Goal: Task Accomplishment & Management: Manage account settings

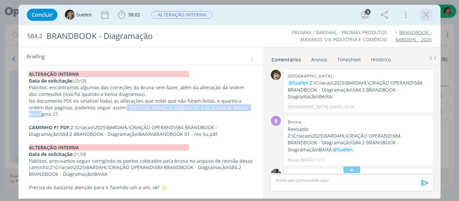
click at [428, 15] on icon "dialog" at bounding box center [426, 15] width 10 height 10
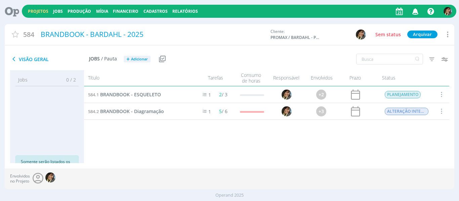
click at [40, 12] on link "Projetos" at bounding box center [38, 11] width 21 height 6
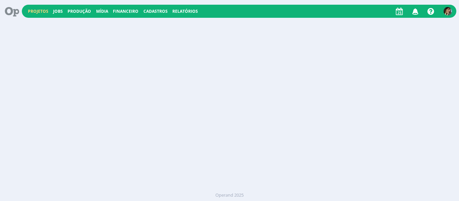
click at [40, 12] on link "Projetos" at bounding box center [38, 11] width 21 height 6
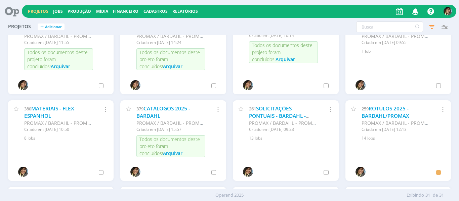
scroll to position [370, 0]
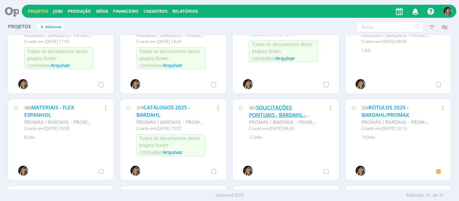
click at [267, 111] on link "SOLICITAÇÕES PONTUAIS - BARDAHL - 2025" at bounding box center [277, 115] width 57 height 22
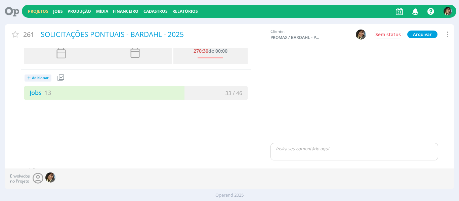
scroll to position [34, 0]
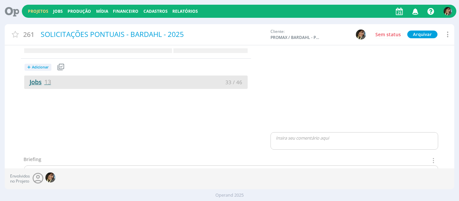
click at [49, 82] on span "13" at bounding box center [47, 82] width 7 height 8
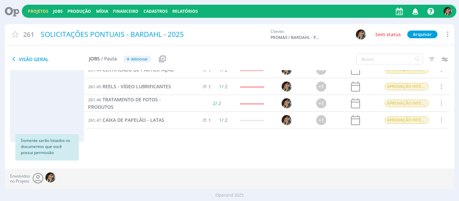
scroll to position [155, 0]
click at [122, 88] on span "REELS - VÍDEO LUBRIFICANTES" at bounding box center [137, 87] width 69 height 6
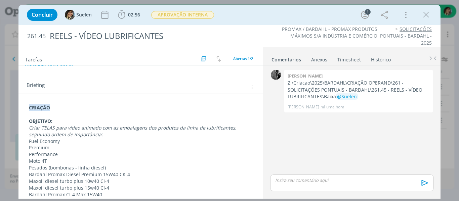
scroll to position [67, 0]
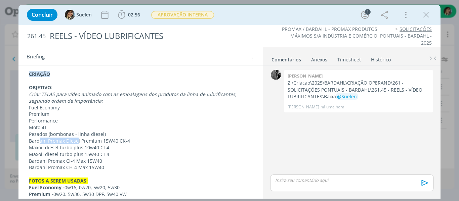
drag, startPoint x: 39, startPoint y: 137, endPoint x: 77, endPoint y: 139, distance: 37.7
click at [77, 139] on p "Bardahl Promax Diesel Premium 15W40 CK-4" at bounding box center [141, 141] width 224 height 7
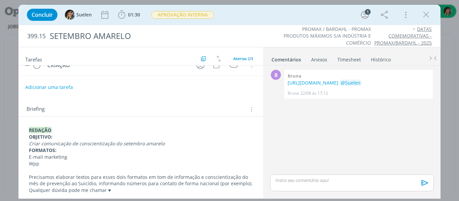
scroll to position [67, 0]
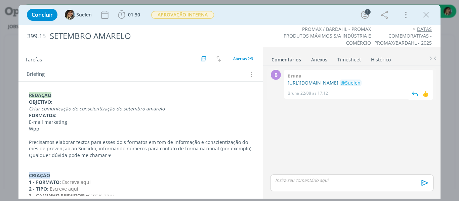
click at [301, 86] on link "https://docs.google.com/document/d/1HA1JohVhNzM_6UP04ghusTK4240NeMWJb398vsbkYA4…" at bounding box center [313, 83] width 51 height 6
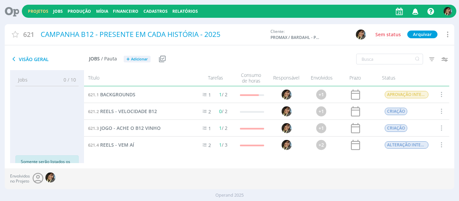
scroll to position [71, 0]
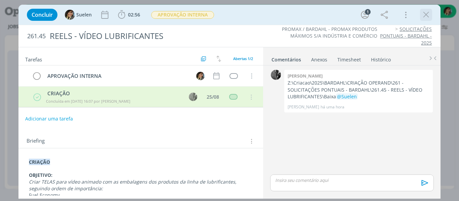
scroll to position [101, 0]
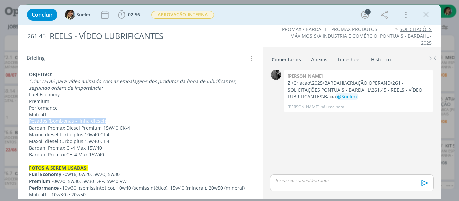
drag, startPoint x: 429, startPoint y: 13, endPoint x: 33, endPoint y: 9, distance: 396.0
click at [429, 13] on icon "dialog" at bounding box center [426, 15] width 10 height 10
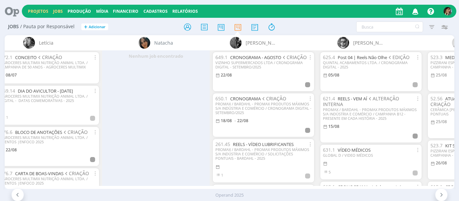
click at [34, 12] on link "Projetos" at bounding box center [38, 11] width 21 height 6
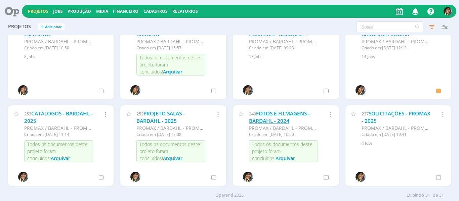
scroll to position [417, 0]
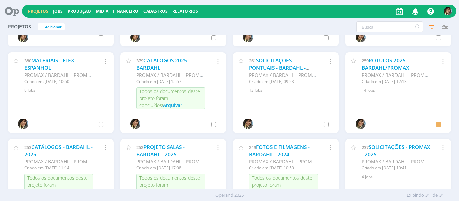
click at [266, 56] on div "261 SOLICITAÇÕES PONTUAIS - BARDAHL - 2025 PROMAX / BARDAHL - PROMAX PRODUTOS M…" at bounding box center [286, 72] width 106 height 41
click at [266, 60] on link "SOLICITAÇÕES PONTUAIS - BARDAHL - 2025" at bounding box center [277, 68] width 57 height 22
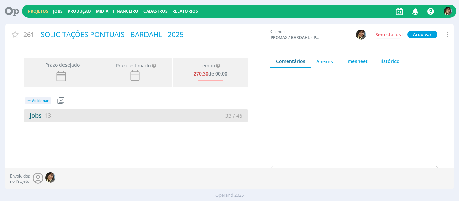
click at [49, 117] on span "13" at bounding box center [47, 116] width 7 height 8
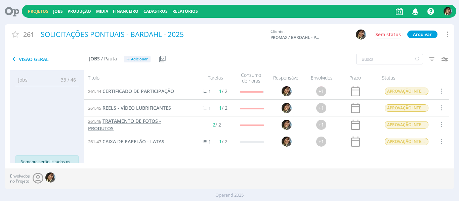
scroll to position [54, 0]
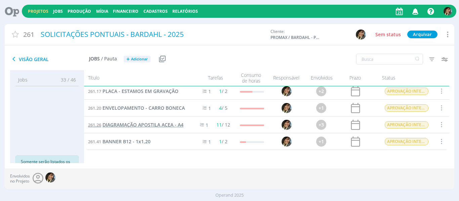
click at [167, 122] on span "DIAGRAMAÇÃO APOSTILA ACEA - A4" at bounding box center [143, 125] width 81 height 6
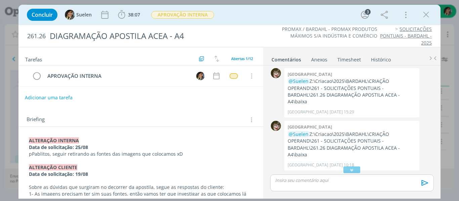
click at [51, 93] on button "Adicionar uma tarefa" at bounding box center [49, 97] width 48 height 11
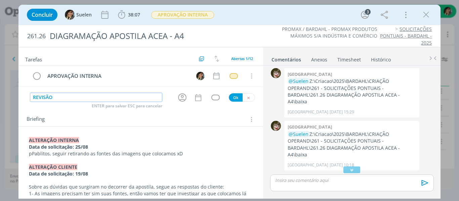
type input "REVISÃO"
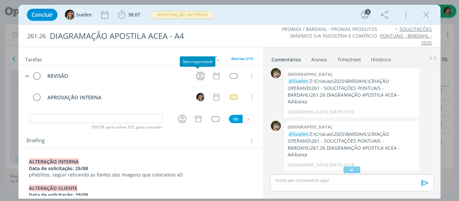
click at [198, 77] on icon "dialog" at bounding box center [200, 76] width 10 height 10
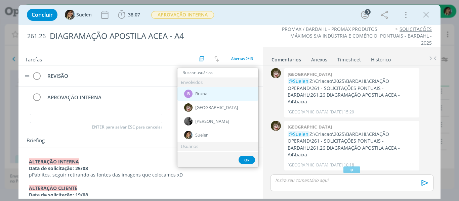
click at [205, 94] on span "Bruna" at bounding box center [201, 93] width 12 height 5
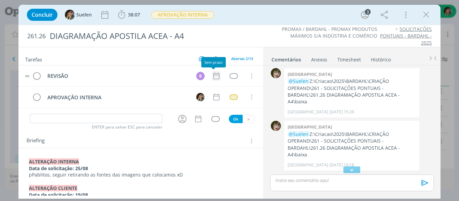
click at [214, 72] on icon "dialog" at bounding box center [216, 76] width 9 height 9
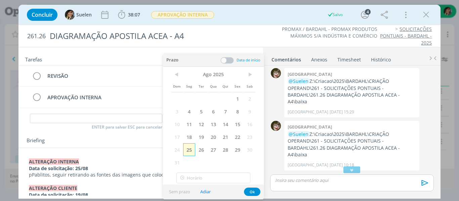
click at [194, 150] on span "25" at bounding box center [189, 150] width 12 height 13
drag, startPoint x: 251, startPoint y: 193, endPoint x: 242, endPoint y: 141, distance: 53.2
click at [251, 192] on button "Ok" at bounding box center [252, 192] width 16 height 8
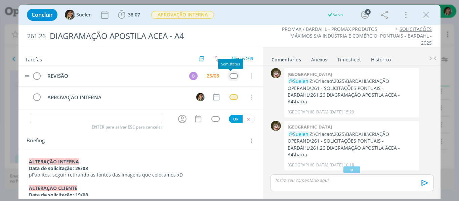
click at [230, 76] on div "dialog" at bounding box center [234, 76] width 8 height 6
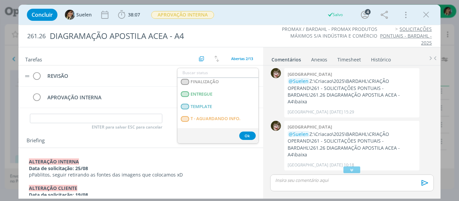
scroll to position [171, 0]
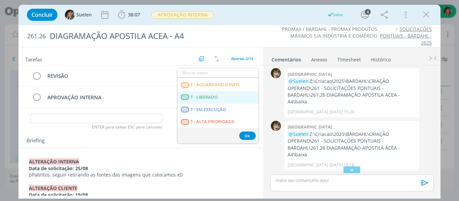
drag, startPoint x: 205, startPoint y: 99, endPoint x: 121, endPoint y: 144, distance: 95.6
click at [205, 99] on span "T - LIBERADO" at bounding box center [204, 97] width 27 height 5
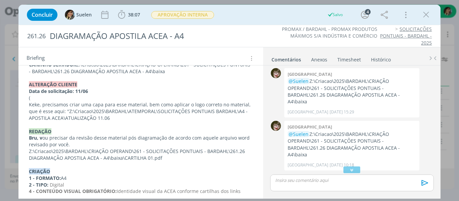
scroll to position [605, 0]
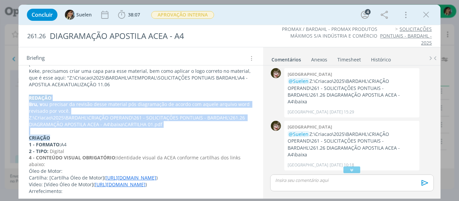
drag, startPoint x: 32, startPoint y: 106, endPoint x: 183, endPoint y: 135, distance: 154.5
copy div "REDAÇÃO Bru, v ou precisar da revisão desse material pós diagramação de acordo …"
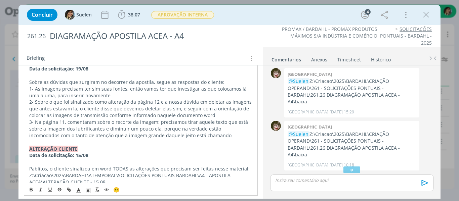
scroll to position [34, 0]
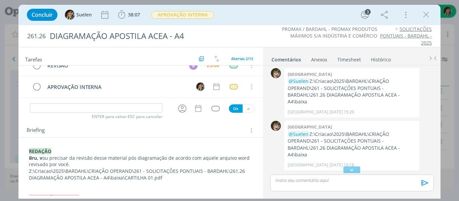
scroll to position [0, 0]
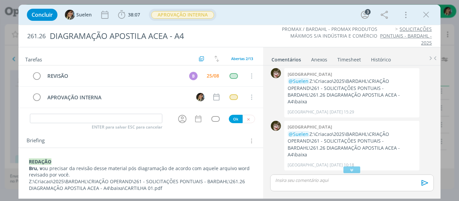
click at [189, 14] on span "APROVAÇÃO INTERNA" at bounding box center [182, 15] width 63 height 8
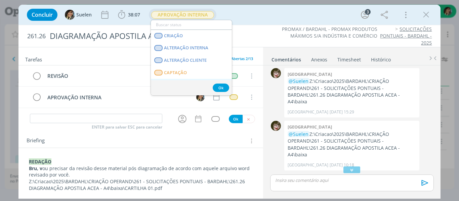
scroll to position [34, 0]
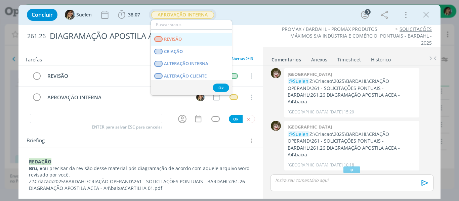
click at [178, 38] on span "REVISÃO" at bounding box center [173, 39] width 18 height 5
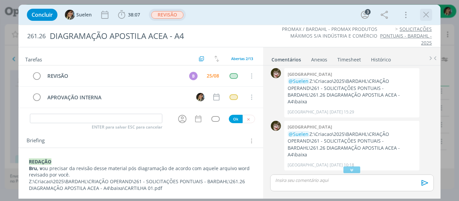
click at [422, 17] on icon "dialog" at bounding box center [426, 15] width 10 height 10
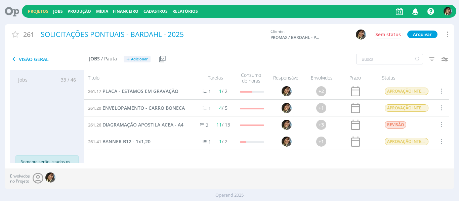
click at [412, 10] on icon "button" at bounding box center [416, 10] width 12 height 11
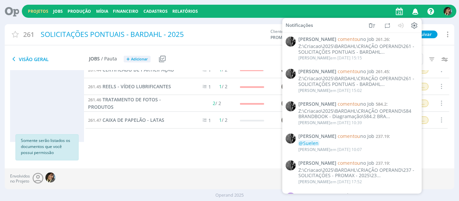
scroll to position [88, 0]
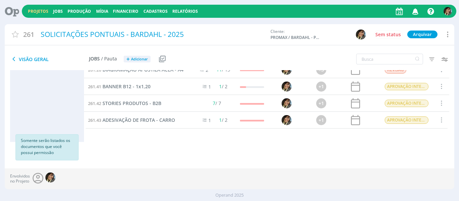
click at [36, 10] on link "Projetos" at bounding box center [38, 11] width 21 height 6
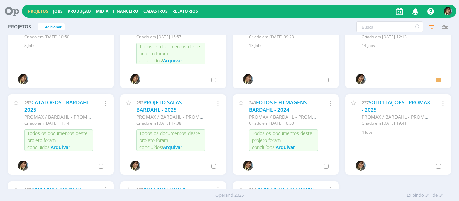
scroll to position [471, 0]
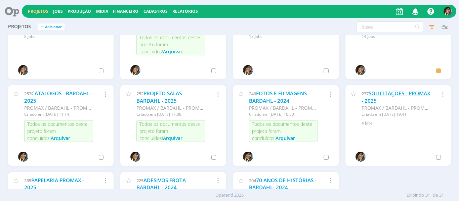
click at [373, 98] on link "SOLICITAÇÕES - PROMAX - 2025" at bounding box center [396, 97] width 69 height 14
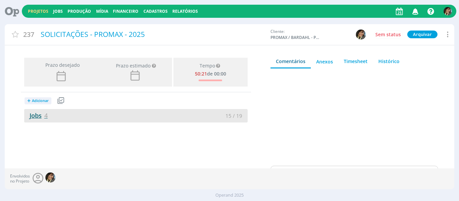
click at [46, 115] on span "4" at bounding box center [45, 116] width 3 height 8
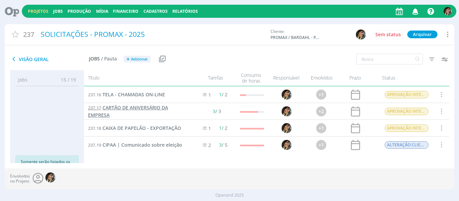
scroll to position [3, 0]
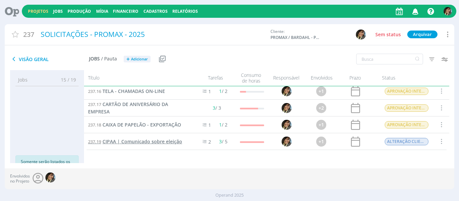
click at [153, 142] on span "CIPAA | Comunicado sobre eleição" at bounding box center [143, 142] width 80 height 6
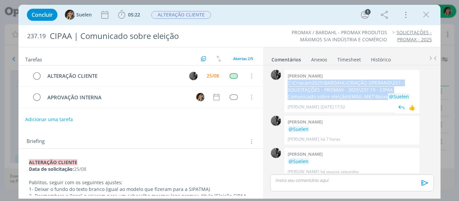
drag, startPoint x: 289, startPoint y: 84, endPoint x: 357, endPoint y: 100, distance: 69.5
click at [357, 100] on div "Pablo Z:\Criacao\2025\BARDAHL\CRIAÇÃO OPERAND\237 - SOLICITAÇÕES - PROMAX - 202…" at bounding box center [351, 91] width 135 height 43
copy p "Z:\Criacao\2025\BARDAHL\CRIAÇÃO OPERAND\237 - SOLICITAÇÕES - PROMAX - 2025\237.…"
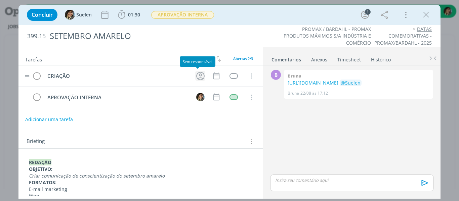
click at [197, 76] on icon "dialog" at bounding box center [200, 76] width 8 height 8
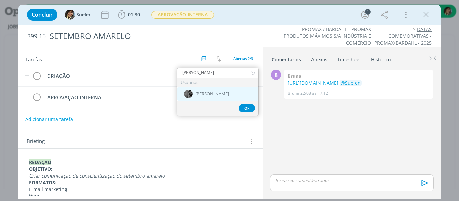
type input "[PERSON_NAME]"
click at [204, 97] on div "[PERSON_NAME]" at bounding box center [217, 94] width 81 height 14
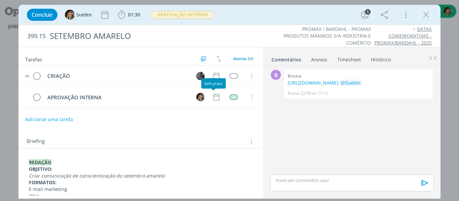
click at [219, 78] on tr "CRIAÇÃO Cancelar" at bounding box center [140, 76] width 245 height 21
click at [213, 76] on icon "dialog" at bounding box center [216, 76] width 9 height 9
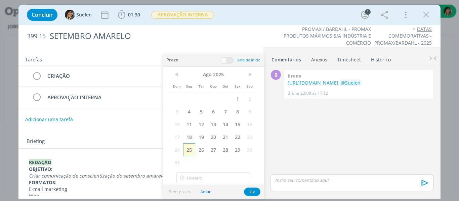
click at [195, 152] on span "25" at bounding box center [189, 150] width 12 height 13
click at [200, 152] on span "26" at bounding box center [201, 150] width 12 height 13
click at [200, 148] on span "26" at bounding box center [201, 150] width 12 height 13
click at [254, 191] on button "Ok" at bounding box center [252, 192] width 16 height 8
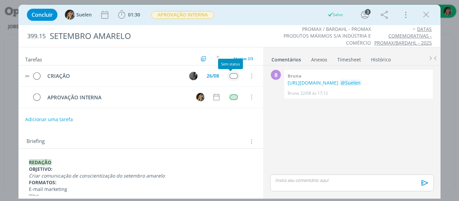
click at [232, 76] on div "dialog" at bounding box center [234, 76] width 8 height 6
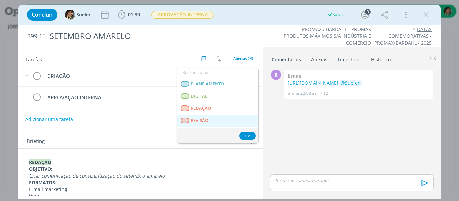
scroll to position [171, 0]
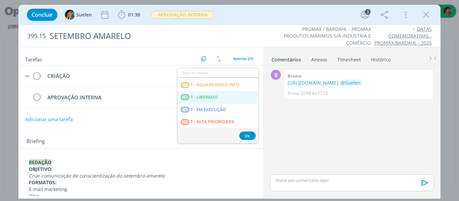
click at [205, 96] on span "T - LIBERADO" at bounding box center [204, 97] width 27 height 5
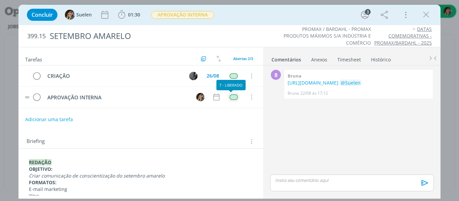
click at [232, 97] on div "dialog" at bounding box center [234, 97] width 8 height 6
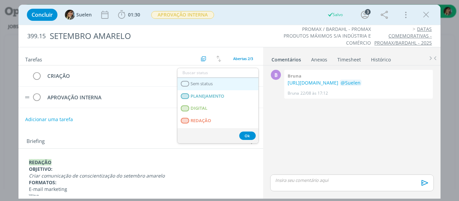
click at [202, 84] on span "Sem status" at bounding box center [202, 83] width 22 height 5
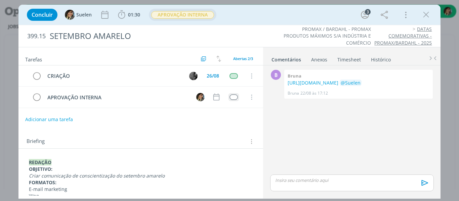
click at [191, 12] on span "APROVAÇÃO INTERNA" at bounding box center [182, 15] width 63 height 8
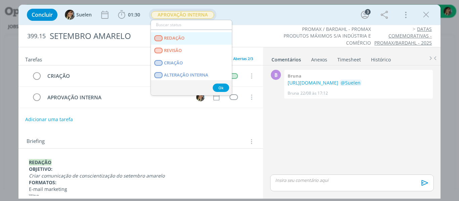
scroll to position [34, 0]
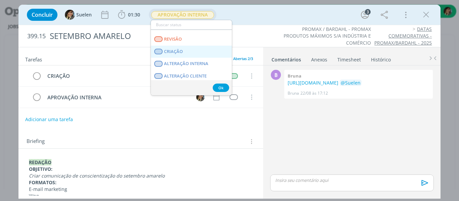
click at [180, 50] on span "CRIAÇÃO" at bounding box center [173, 51] width 19 height 5
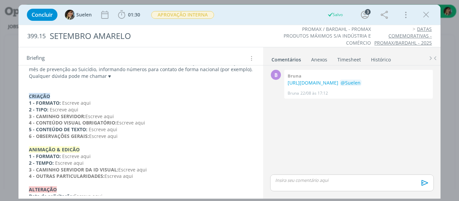
scroll to position [162, 0]
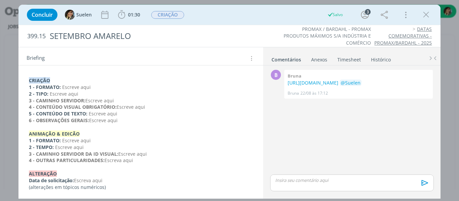
click at [32, 79] on strong "CRIAÇÃO" at bounding box center [39, 80] width 21 height 6
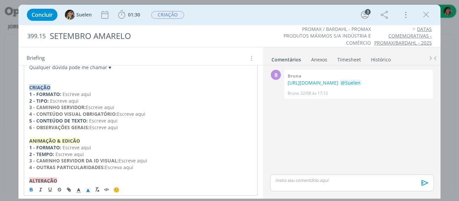
drag, startPoint x: 29, startPoint y: 79, endPoint x: 144, endPoint y: 122, distance: 122.8
click at [144, 122] on div "REDAÇÃO OBJETIVO: Criar comunicação de conscientização do setembro amarelo FORM…" at bounding box center [141, 97] width 234 height 205
copy div "CRIAÇÃO 1 - FORMATO: Escreve aqui 2 - TIPO: Escreve aqui 3 - CAMINHO SERVIDOR: …"
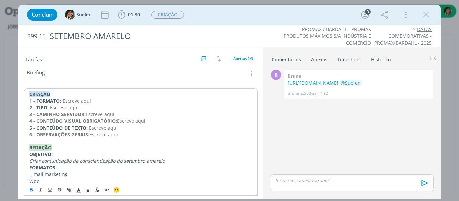
scroll to position [78, 0]
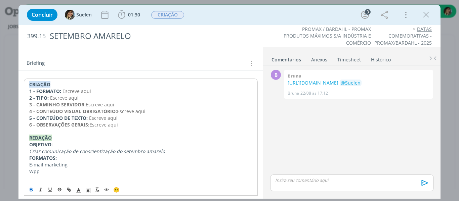
click at [61, 91] on p "1 - FORMATO: Escreve aqui" at bounding box center [141, 91] width 224 height 7
click at [63, 90] on span "Escreve aqui" at bounding box center [77, 91] width 29 height 6
click at [108, 91] on p "1 - FORMATO: Escreve aqui" at bounding box center [141, 91] width 224 height 7
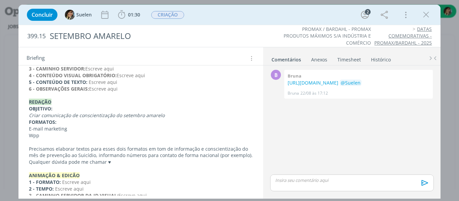
scroll to position [34, 0]
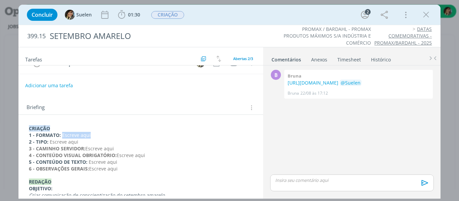
click at [62, 138] on span "Escreve aqui" at bounding box center [76, 135] width 29 height 6
click at [105, 137] on p "1 - FORMATO: Escreve aqui" at bounding box center [141, 135] width 224 height 7
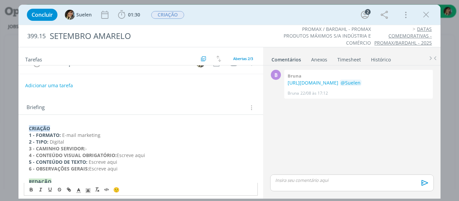
click at [117, 156] on span "Escreve aqui" at bounding box center [131, 155] width 29 height 6
click at [118, 156] on span "Escreve aqui" at bounding box center [131, 155] width 29 height 6
click at [157, 153] on p "4 - CONTEÚDO VISUAL OBRIGATÓRIO: Escreve aqui" at bounding box center [141, 155] width 224 height 7
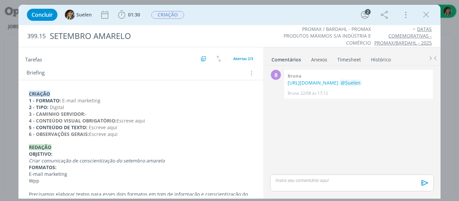
scroll to position [68, 0]
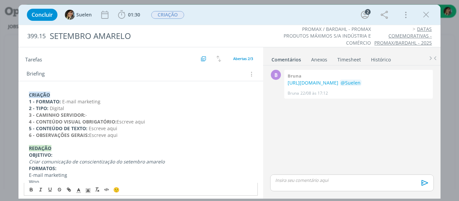
click at [139, 121] on span "Escreve aqui" at bounding box center [131, 122] width 29 height 6
click at [147, 121] on p "4 - CONTEÚDO VISUAL OBRIGATÓRIO: Escreve aqui" at bounding box center [141, 122] width 224 height 7
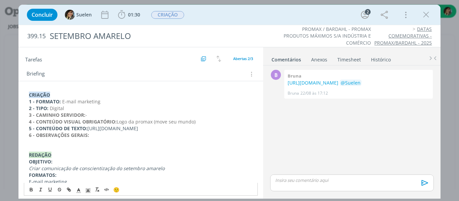
click at [75, 152] on p "dialog" at bounding box center [141, 148] width 224 height 7
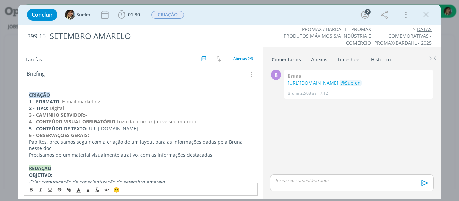
click at [229, 152] on p "Pablitos, precisamos seguir com a criação de um layout para as informações dada…" at bounding box center [141, 145] width 224 height 13
click at [222, 152] on p "Pablitos, precisamos seguir com a criação de um layout para as informações dada…" at bounding box center [141, 145] width 224 height 13
click at [214, 165] on p "dialog" at bounding box center [141, 162] width 224 height 7
click at [210, 159] on p "Precisamos de um material visualmente atrativo, com as informações destacadas" at bounding box center [141, 155] width 224 height 7
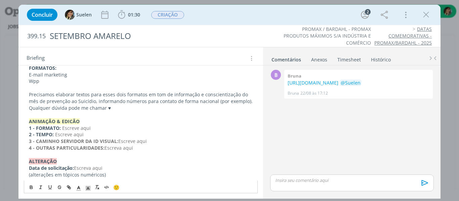
scroll to position [134, 0]
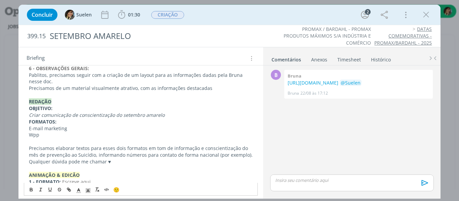
click at [181, 92] on p "Precisamos de um material visualmente atrativo, com as informações destacadas" at bounding box center [141, 88] width 224 height 7
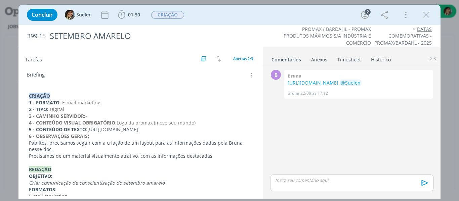
scroll to position [67, 0]
click at [215, 153] on p "Pablitos, precisamos seguir com a criação de um layout para as informações dada…" at bounding box center [141, 145] width 224 height 13
click at [216, 159] on p "Precisamos de um material visualmente atrativo, com as informações destacadas" at bounding box center [141, 155] width 224 height 7
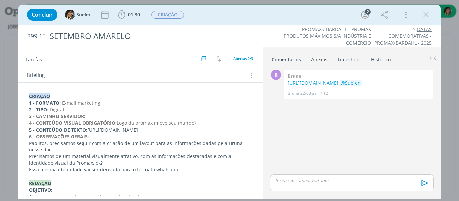
scroll to position [0, 0]
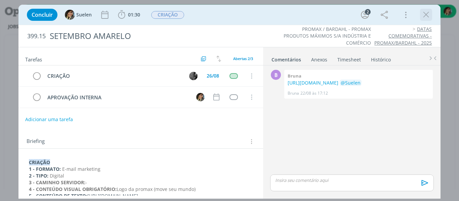
click at [428, 15] on icon "dialog" at bounding box center [426, 15] width 10 height 10
